Goal: Use online tool/utility: Utilize a website feature to perform a specific function

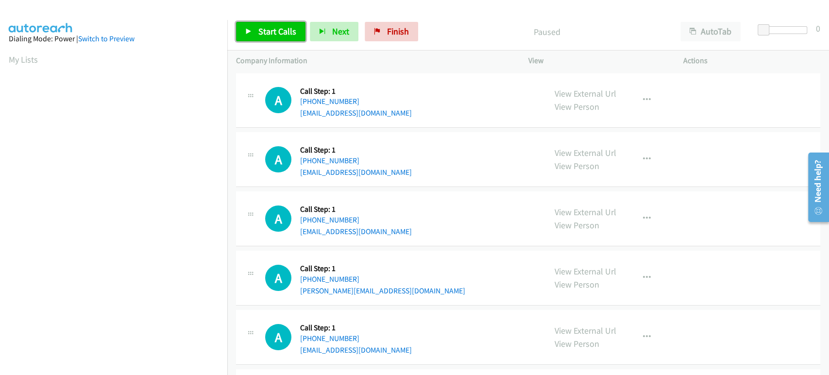
click at [272, 36] on span "Start Calls" at bounding box center [277, 31] width 38 height 11
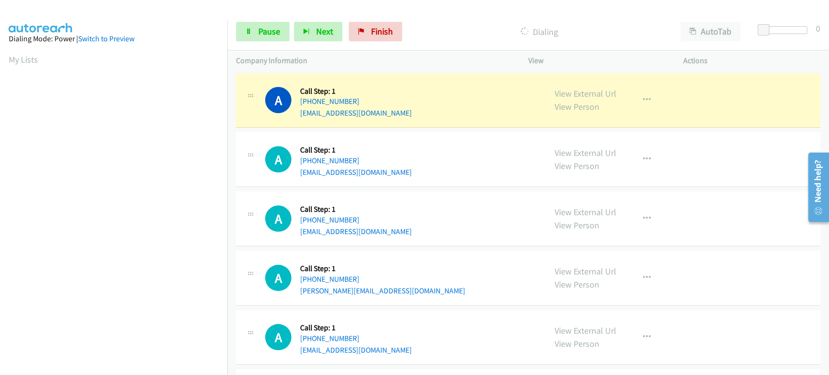
click at [229, 259] on td "A Callback Scheduled Call Step: 1 America/New_York [PHONE_NUMBER] [PERSON_NAME]…" at bounding box center [528, 278] width 602 height 59
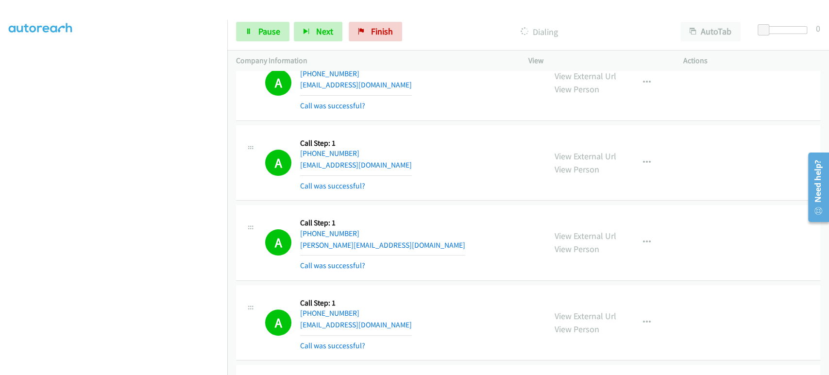
scroll to position [62, 0]
click at [265, 35] on span "Pause" at bounding box center [269, 31] width 22 height 11
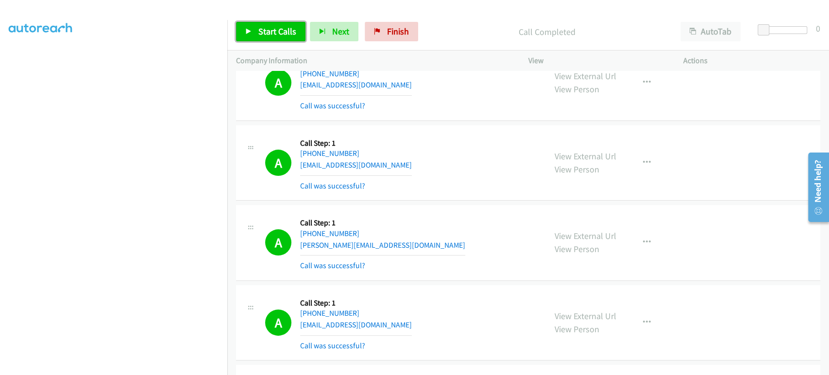
click at [256, 34] on link "Start Calls" at bounding box center [270, 31] width 69 height 19
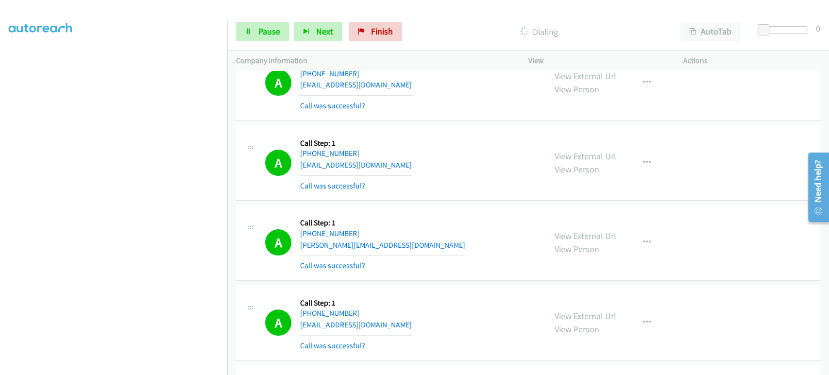
scroll to position [0, 0]
click at [260, 34] on span "Pause" at bounding box center [269, 31] width 22 height 11
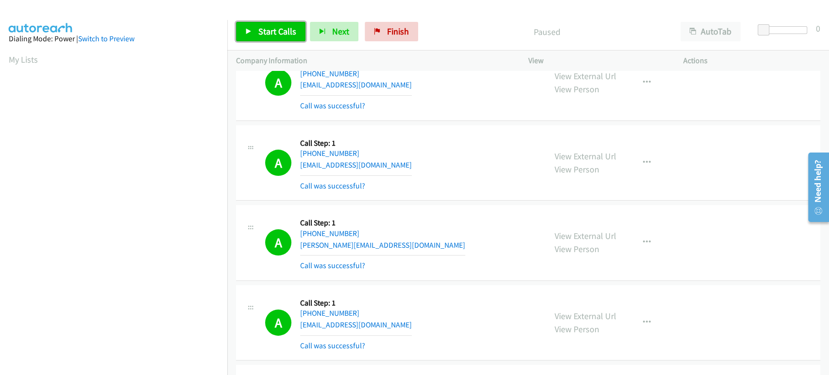
click at [260, 34] on span "Start Calls" at bounding box center [277, 31] width 38 height 11
click at [267, 38] on link "Pause" at bounding box center [262, 31] width 53 height 19
click at [284, 31] on span "Start Calls" at bounding box center [277, 31] width 38 height 11
click at [279, 34] on span "Pause" at bounding box center [269, 31] width 22 height 11
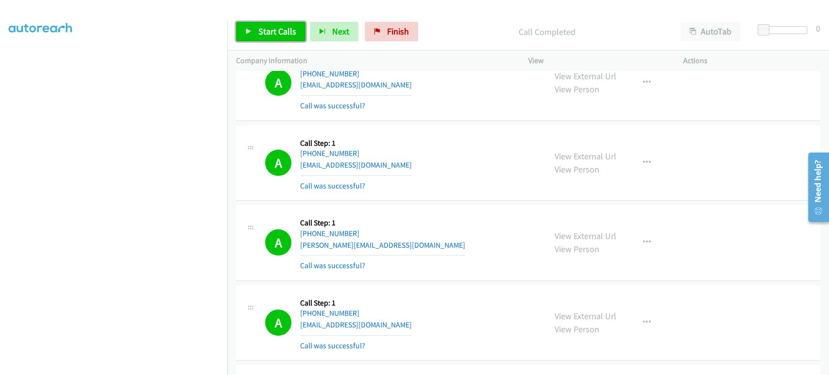
click at [272, 32] on span "Start Calls" at bounding box center [277, 31] width 38 height 11
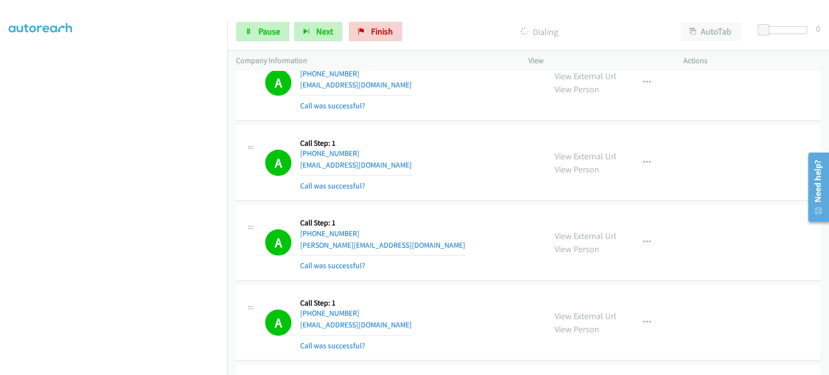
scroll to position [0, 0]
click at [249, 32] on icon at bounding box center [248, 32] width 7 height 7
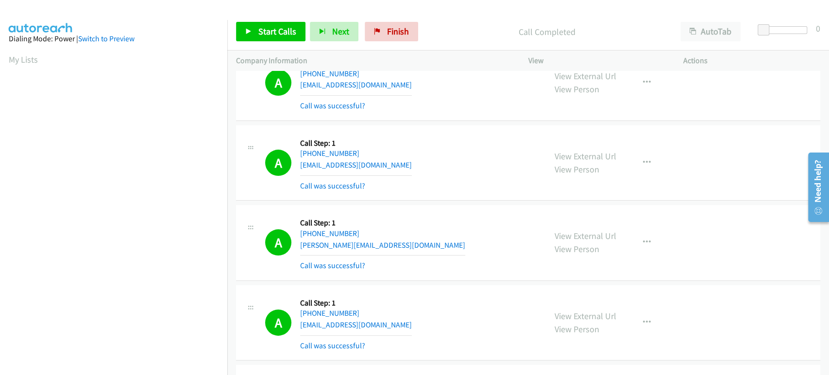
scroll to position [170, 0]
click at [244, 34] on link "Start Calls" at bounding box center [270, 31] width 69 height 19
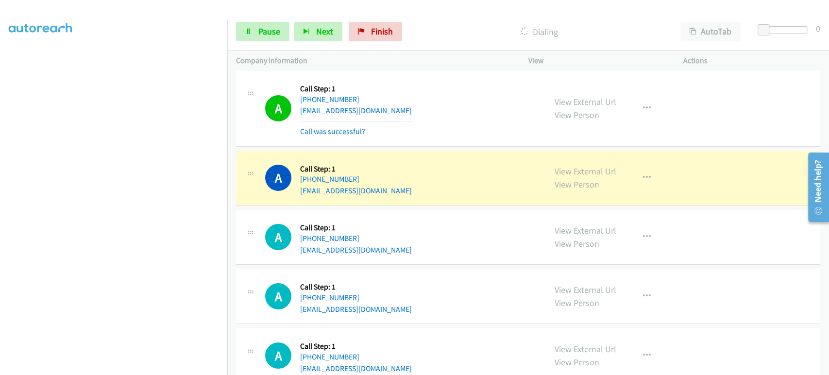
scroll to position [2266, 0]
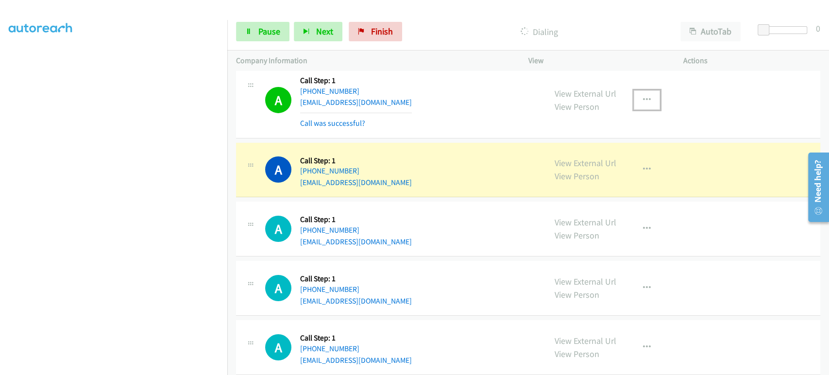
click at [643, 96] on icon "button" at bounding box center [647, 100] width 8 height 8
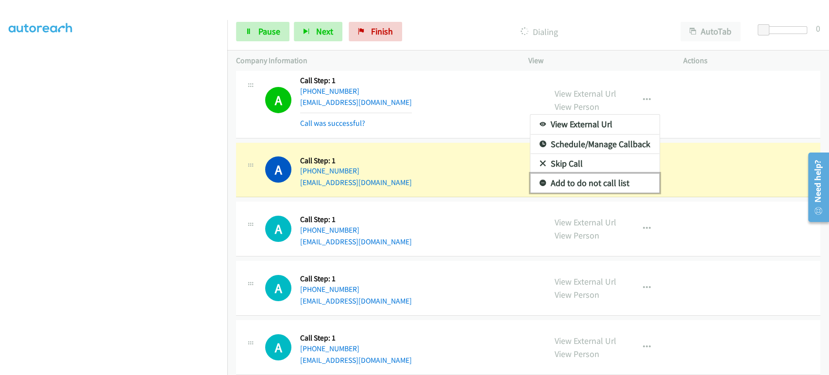
click at [580, 182] on link "Add to do not call list" at bounding box center [594, 182] width 129 height 19
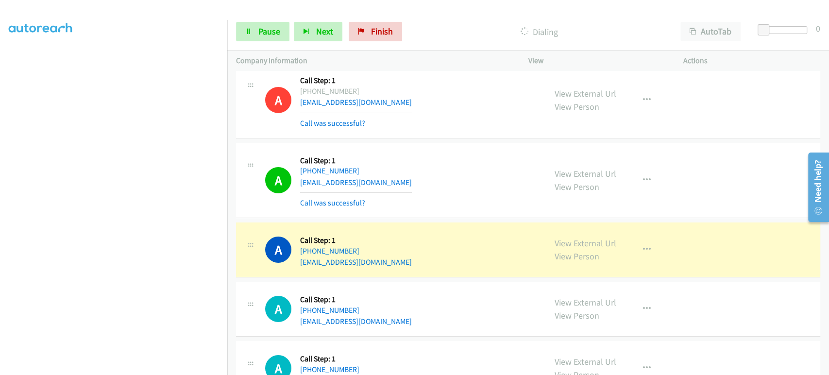
scroll to position [8, 0]
click at [264, 39] on link "Pause" at bounding box center [262, 31] width 53 height 19
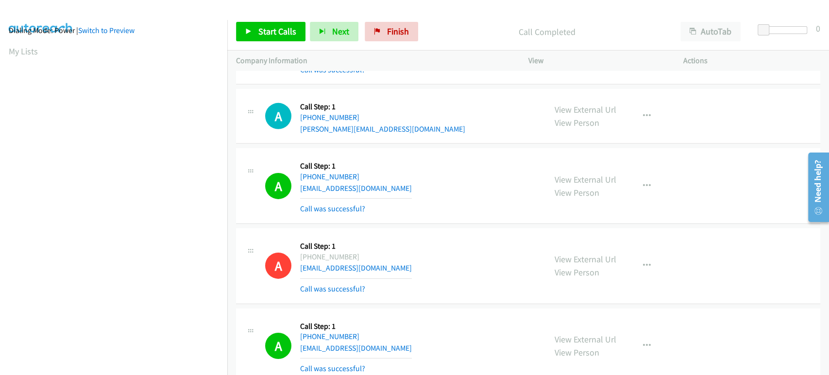
scroll to position [2104, 0]
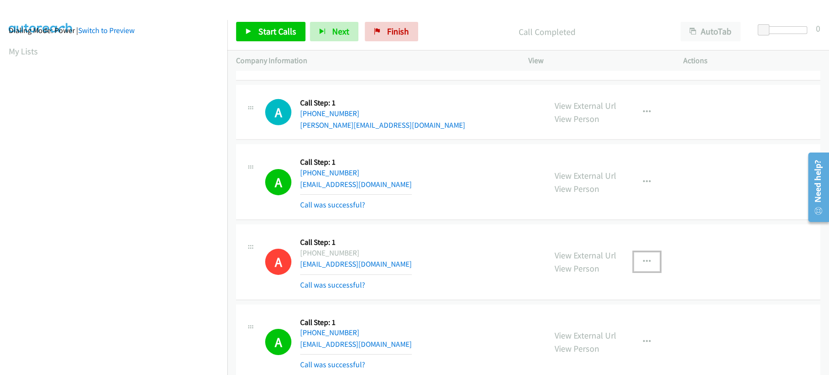
click at [645, 258] on icon "button" at bounding box center [647, 262] width 8 height 8
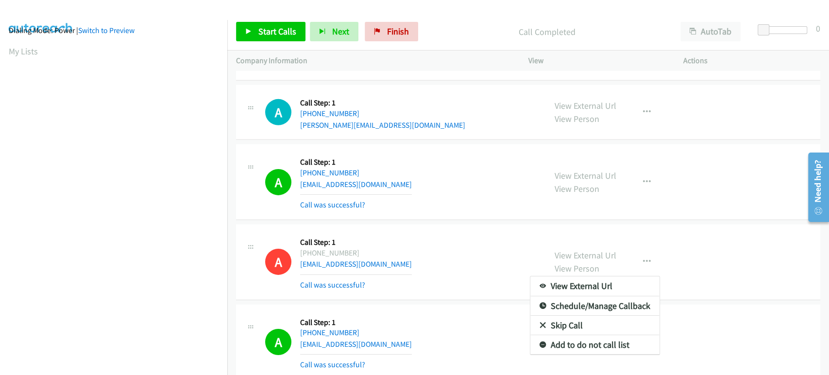
click at [458, 245] on div at bounding box center [414, 187] width 829 height 375
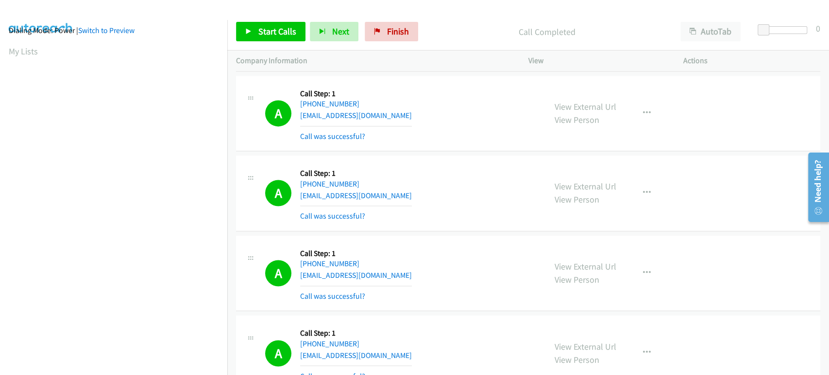
scroll to position [917, 0]
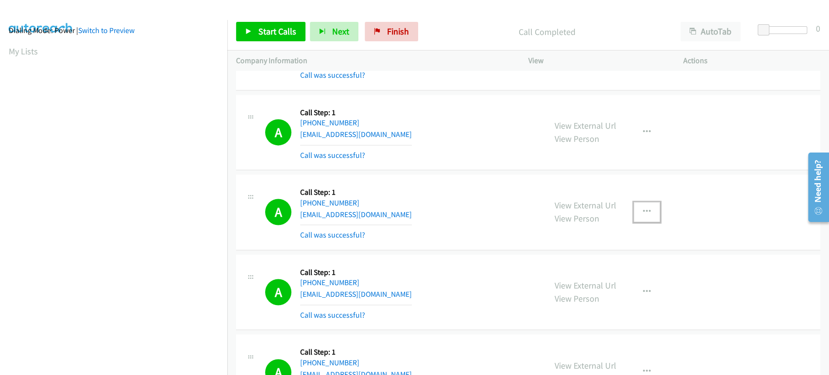
click at [643, 209] on icon "button" at bounding box center [647, 212] width 8 height 8
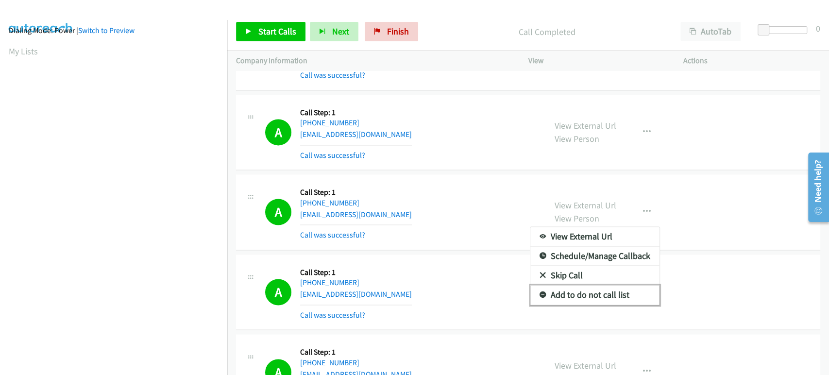
click at [607, 290] on link "Add to do not call list" at bounding box center [594, 294] width 129 height 19
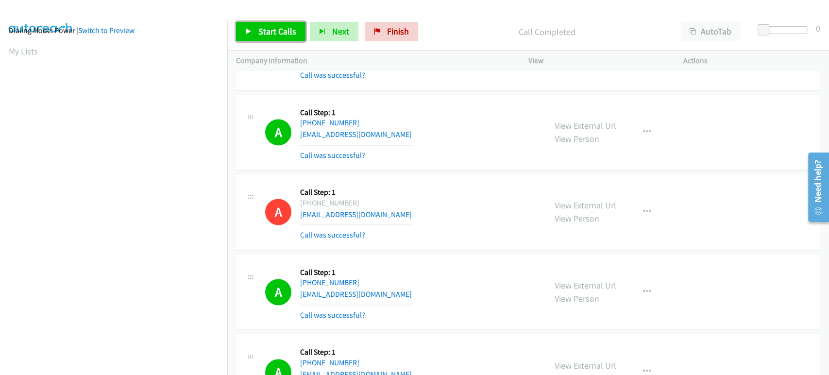
click at [275, 31] on span "Start Calls" at bounding box center [277, 31] width 38 height 11
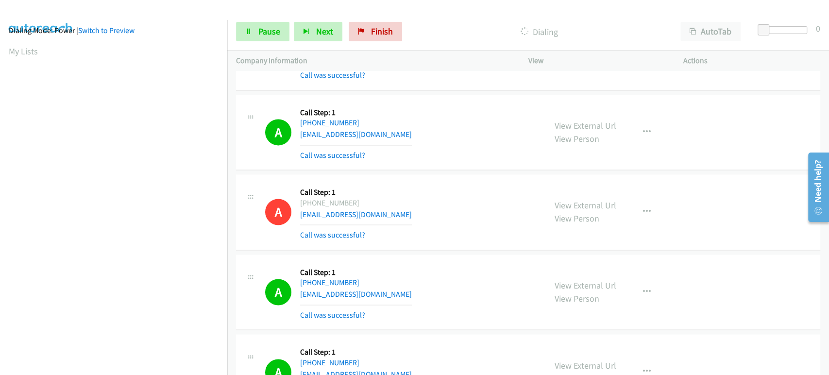
scroll to position [0, 0]
click at [255, 34] on link "Pause" at bounding box center [262, 31] width 53 height 19
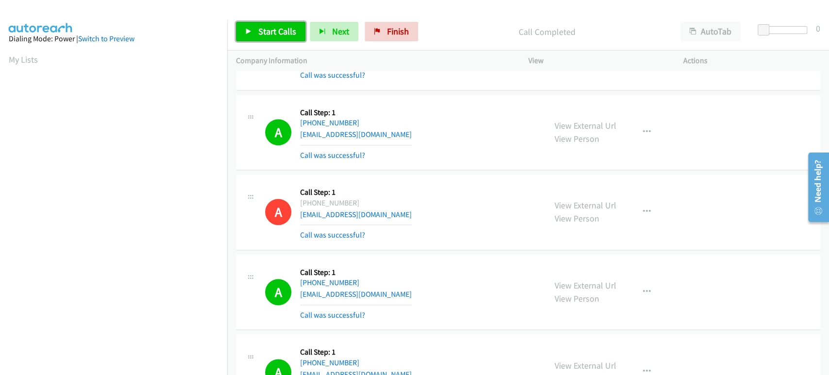
click at [287, 30] on span "Start Calls" at bounding box center [277, 31] width 38 height 11
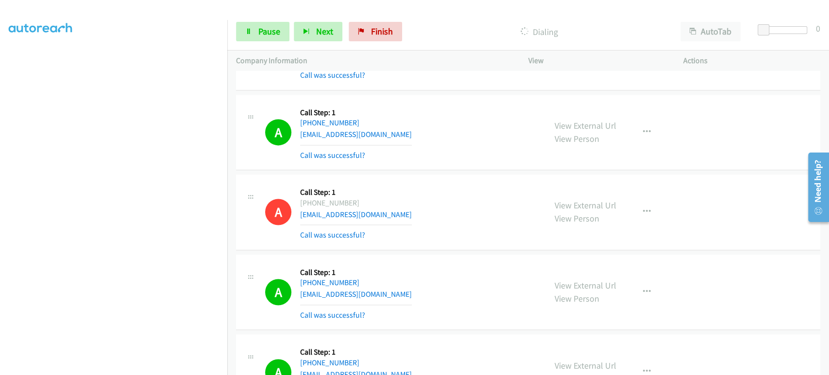
scroll to position [170, 0]
click at [256, 34] on link "Pause" at bounding box center [262, 31] width 53 height 19
